Goal: Use online tool/utility: Utilize a website feature to perform a specific function

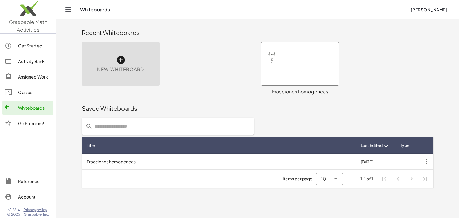
click at [299, 60] on div at bounding box center [300, 63] width 77 height 43
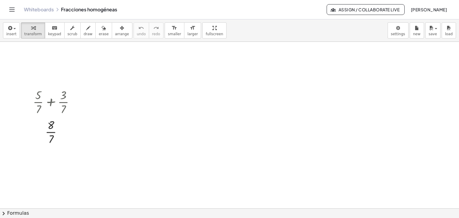
click at [141, 91] on div at bounding box center [229, 209] width 459 height 334
click at [14, 33] on span "insert" at bounding box center [11, 34] width 10 height 4
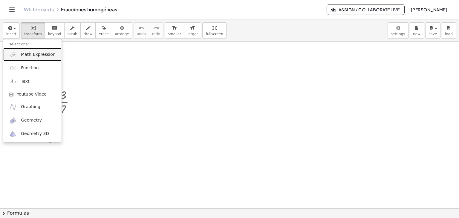
click at [32, 54] on span "Math Expression" at bounding box center [38, 55] width 34 height 6
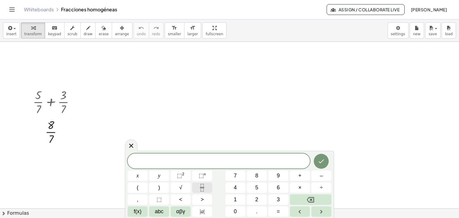
click at [196, 187] on button "Fraction" at bounding box center [202, 188] width 20 height 10
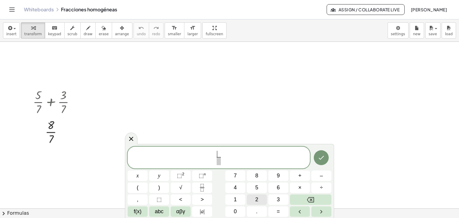
click at [254, 199] on button "2" at bounding box center [257, 200] width 20 height 10
click at [205, 194] on div "2 5 ​ + ​ x y ⬚ 2 ⬚ n 7 8 9 + – ( ) √ 4 5 6 × ÷ , ⬚ < > 1 2 3 f(x) abc αβγ | a …" at bounding box center [230, 182] width 204 height 71
click at [206, 193] on button "Fraction" at bounding box center [202, 188] width 20 height 10
click at [148, 171] on div at bounding box center [138, 176] width 20 height 10
click at [323, 160] on icon "Done" at bounding box center [321, 157] width 7 height 7
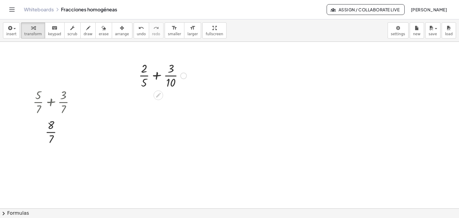
click at [158, 83] on div at bounding box center [164, 75] width 56 height 30
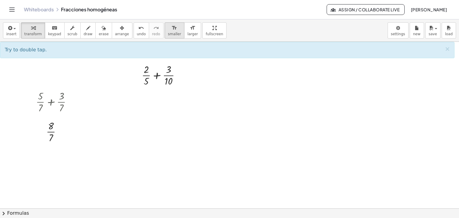
click at [168, 29] on div "format_size" at bounding box center [174, 27] width 13 height 7
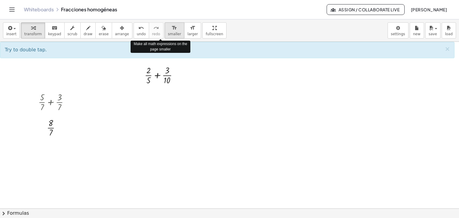
click at [168, 29] on div "format_size" at bounding box center [174, 27] width 13 height 7
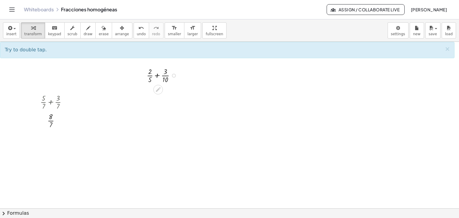
click at [164, 76] on div at bounding box center [163, 75] width 39 height 19
click at [173, 77] on div at bounding box center [174, 76] width 4 height 4
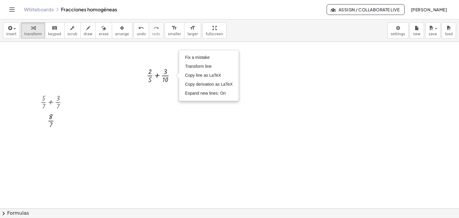
click at [321, 121] on div at bounding box center [229, 209] width 459 height 334
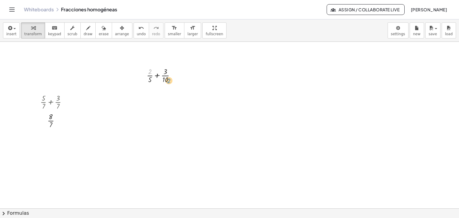
drag, startPoint x: 149, startPoint y: 72, endPoint x: 168, endPoint y: 81, distance: 20.9
click at [168, 81] on div at bounding box center [163, 75] width 39 height 19
click at [157, 76] on div at bounding box center [163, 75] width 39 height 19
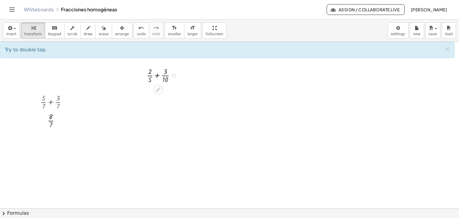
click at [157, 76] on div at bounding box center [163, 75] width 39 height 19
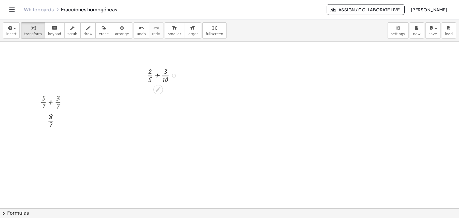
click at [157, 76] on div at bounding box center [163, 75] width 39 height 19
click at [150, 95] on div at bounding box center [163, 93] width 51 height 19
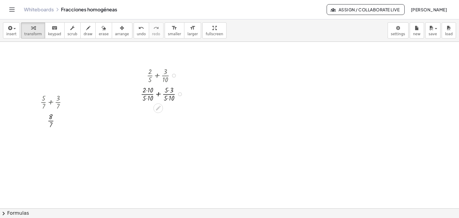
click at [150, 95] on div at bounding box center [163, 93] width 51 height 19
click at [159, 94] on div at bounding box center [163, 93] width 51 height 19
click at [159, 109] on div at bounding box center [163, 112] width 51 height 19
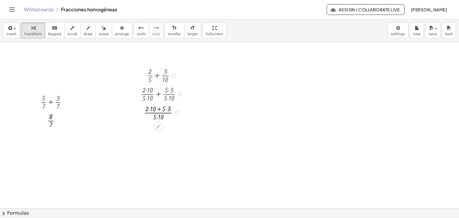
click at [159, 109] on div at bounding box center [163, 112] width 51 height 19
click at [148, 109] on div at bounding box center [163, 112] width 51 height 19
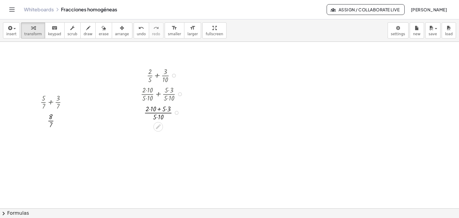
click at [153, 109] on div at bounding box center [163, 112] width 51 height 19
click at [163, 126] on div at bounding box center [163, 131] width 51 height 19
click at [163, 127] on div at bounding box center [163, 131] width 51 height 19
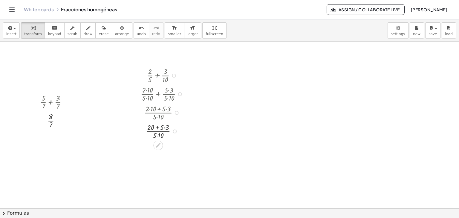
click at [163, 127] on div at bounding box center [163, 131] width 51 height 19
click at [166, 125] on div at bounding box center [163, 131] width 51 height 19
click at [162, 137] on div at bounding box center [163, 131] width 51 height 19
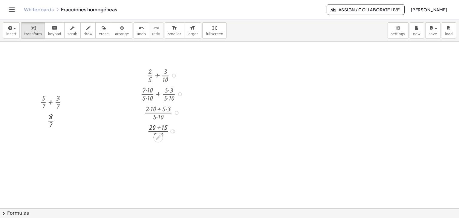
click at [162, 137] on div at bounding box center [158, 138] width 10 height 10
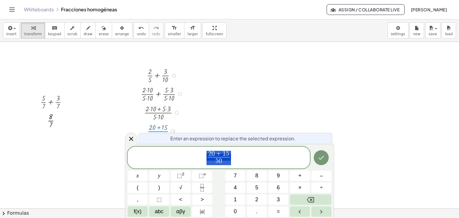
click at [260, 109] on div at bounding box center [229, 209] width 459 height 334
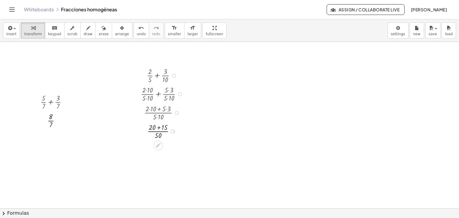
click at [164, 109] on div at bounding box center [163, 112] width 55 height 19
click at [134, 34] on button "undo undo" at bounding box center [142, 30] width 16 height 16
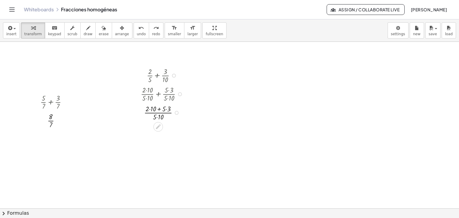
click at [165, 108] on div at bounding box center [163, 112] width 55 height 19
click at [154, 110] on div at bounding box center [163, 112] width 55 height 19
click at [167, 129] on div at bounding box center [163, 131] width 51 height 19
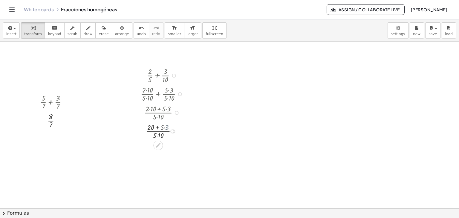
click at [167, 129] on div at bounding box center [163, 131] width 51 height 19
click at [160, 135] on div at bounding box center [163, 131] width 51 height 19
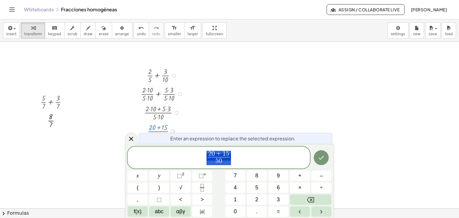
click at [252, 113] on div at bounding box center [229, 209] width 459 height 334
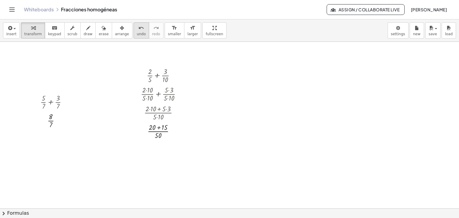
click at [137, 36] on span "undo" at bounding box center [141, 34] width 9 height 4
click at [151, 111] on div at bounding box center [163, 112] width 55 height 19
click at [151, 111] on div at bounding box center [163, 112] width 51 height 19
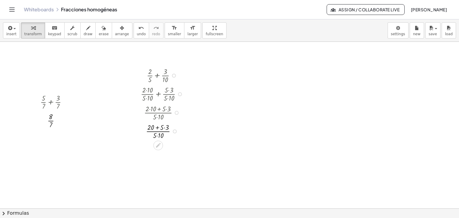
click at [165, 126] on div at bounding box center [163, 131] width 51 height 19
click at [158, 134] on div at bounding box center [163, 131] width 51 height 19
click at [158, 135] on icon at bounding box center [158, 138] width 6 height 6
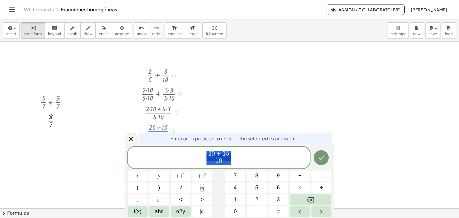
click at [254, 119] on div at bounding box center [229, 209] width 459 height 334
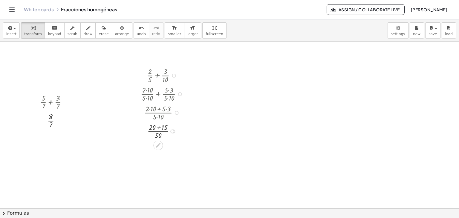
click at [159, 128] on div at bounding box center [163, 131] width 51 height 19
click at [219, 105] on div at bounding box center [229, 209] width 459 height 334
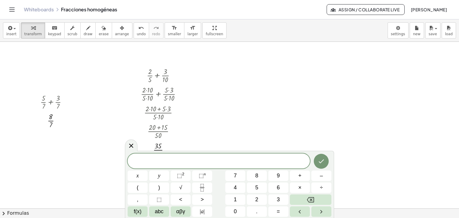
click at [303, 86] on div at bounding box center [229, 209] width 459 height 334
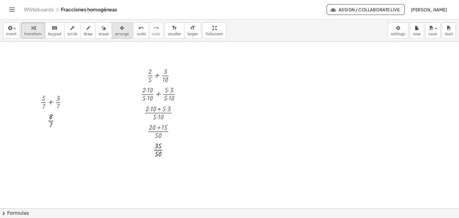
click at [120, 27] on icon "button" at bounding box center [122, 28] width 4 height 7
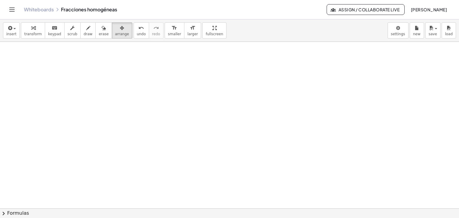
click at [300, 170] on div at bounding box center [229, 209] width 459 height 334
click at [211, 30] on div "insert select one: Math Expression Function Text Youtube Video Graphing Geometr…" at bounding box center [229, 30] width 459 height 22
drag, startPoint x: 201, startPoint y: 31, endPoint x: 201, endPoint y: 57, distance: 26.0
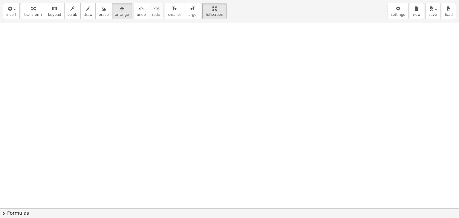
click at [201, 57] on div "insert select one: Math Expression Function Text Youtube Video Graphing Geometr…" at bounding box center [229, 109] width 459 height 218
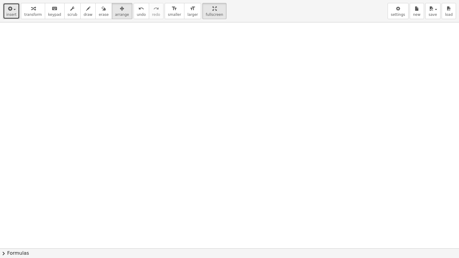
click at [15, 11] on div "button" at bounding box center [11, 8] width 10 height 7
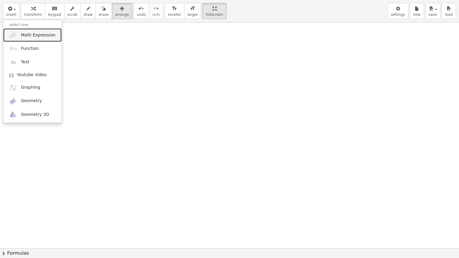
click at [19, 34] on link "Math Expression" at bounding box center [32, 34] width 58 height 13
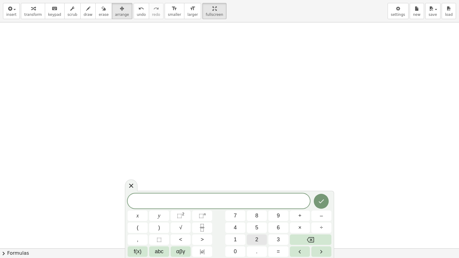
click at [259, 218] on button "2" at bounding box center [257, 240] width 20 height 10
click at [139, 218] on button "x" at bounding box center [138, 216] width 20 height 10
click at [138, 217] on span "x" at bounding box center [138, 216] width 2 height 8
click at [299, 218] on span "+" at bounding box center [299, 216] width 3 height 8
click at [255, 218] on button "5" at bounding box center [257, 228] width 20 height 10
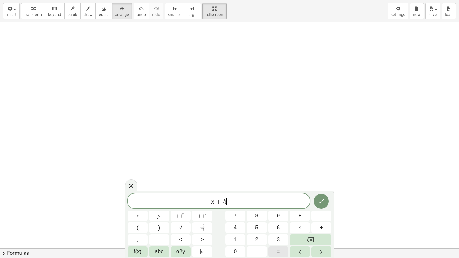
click at [285, 218] on button "=" at bounding box center [279, 252] width 20 height 10
click at [236, 218] on span "7" at bounding box center [235, 216] width 3 height 8
click at [327, 198] on button "Done" at bounding box center [321, 201] width 15 height 15
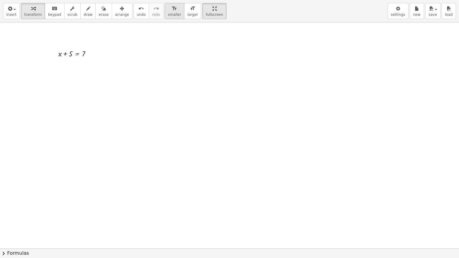
click at [172, 10] on icon "format_size" at bounding box center [175, 8] width 6 height 7
click at [190, 11] on icon "format_size" at bounding box center [193, 8] width 6 height 7
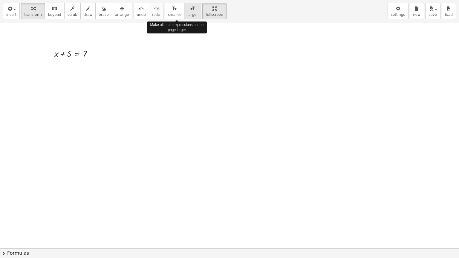
click at [190, 11] on icon "format_size" at bounding box center [193, 8] width 6 height 7
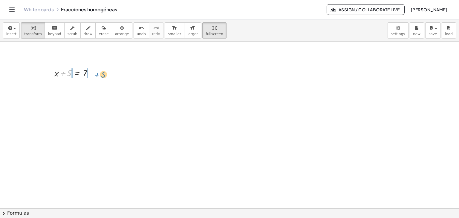
drag, startPoint x: 68, startPoint y: 76, endPoint x: 102, endPoint y: 77, distance: 33.8
click at [65, 87] on div at bounding box center [76, 85] width 74 height 13
click at [92, 100] on div at bounding box center [76, 98] width 74 height 13
click at [134, 36] on button "undo undo" at bounding box center [142, 30] width 16 height 16
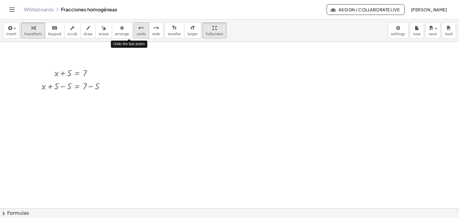
click at [134, 36] on button "undo undo" at bounding box center [142, 30] width 16 height 16
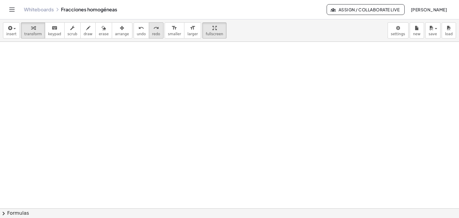
click at [152, 28] on div "redo" at bounding box center [156, 27] width 8 height 7
drag, startPoint x: 69, startPoint y: 74, endPoint x: 100, endPoint y: 76, distance: 31.1
click at [100, 76] on div at bounding box center [75, 72] width 49 height 13
click at [63, 86] on div at bounding box center [76, 85] width 74 height 13
click at [92, 100] on div at bounding box center [76, 98] width 74 height 13
